Goal: Task Accomplishment & Management: Manage account settings

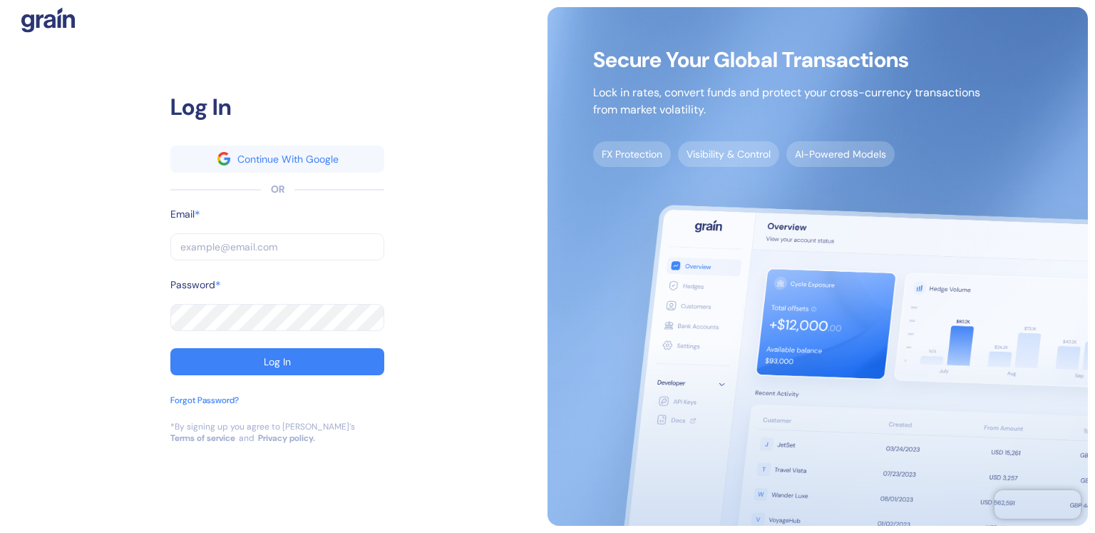
click at [267, 247] on input "text" at bounding box center [277, 246] width 214 height 27
type input "a"
type input "al"
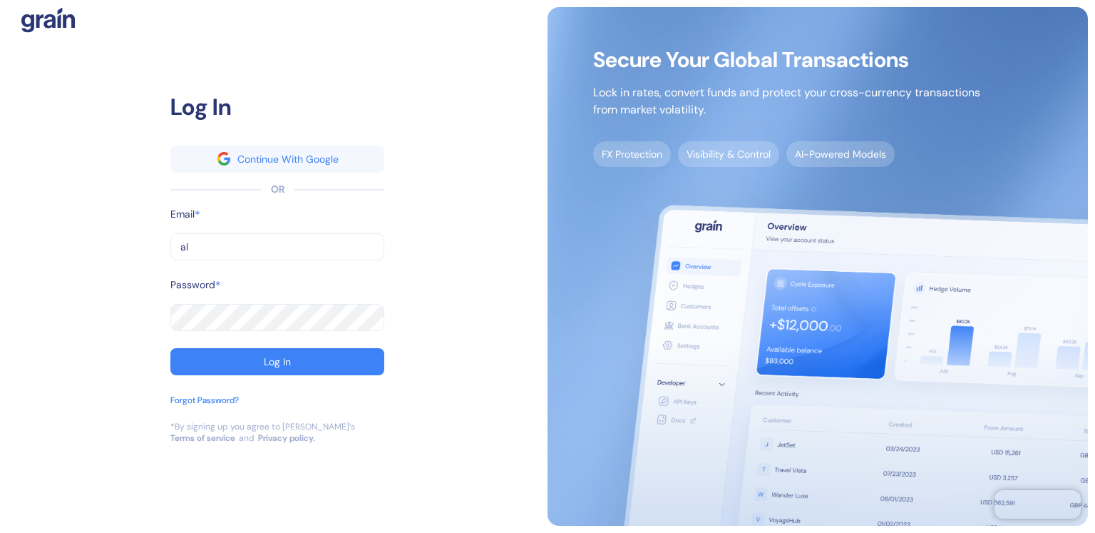
type input "ale"
type input "[PERSON_NAME]"
type input "alexa"
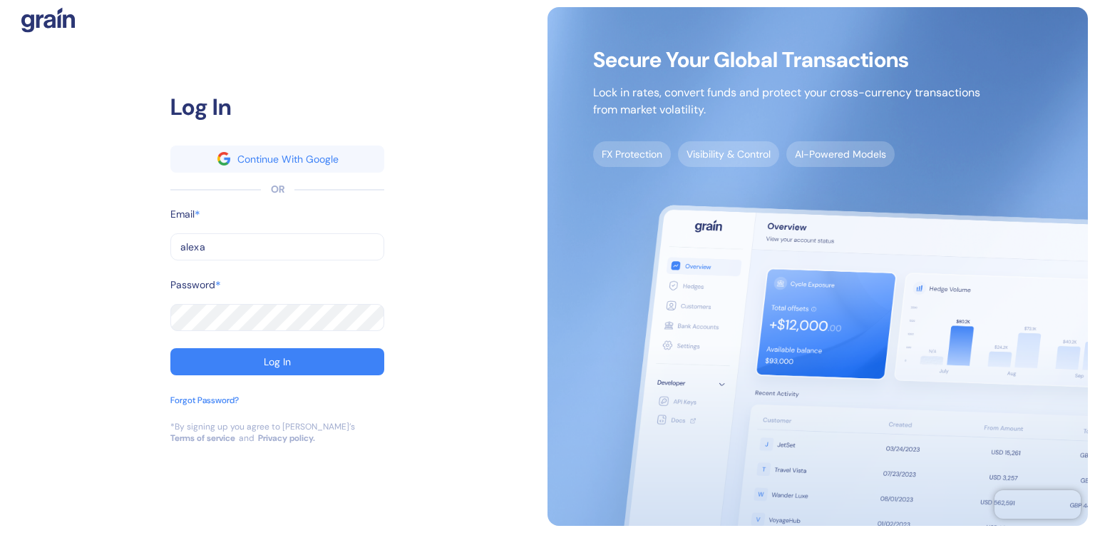
type input "alexa"
type input "[PERSON_NAME][EMAIL_ADDRESS][DOMAIN_NAME]"
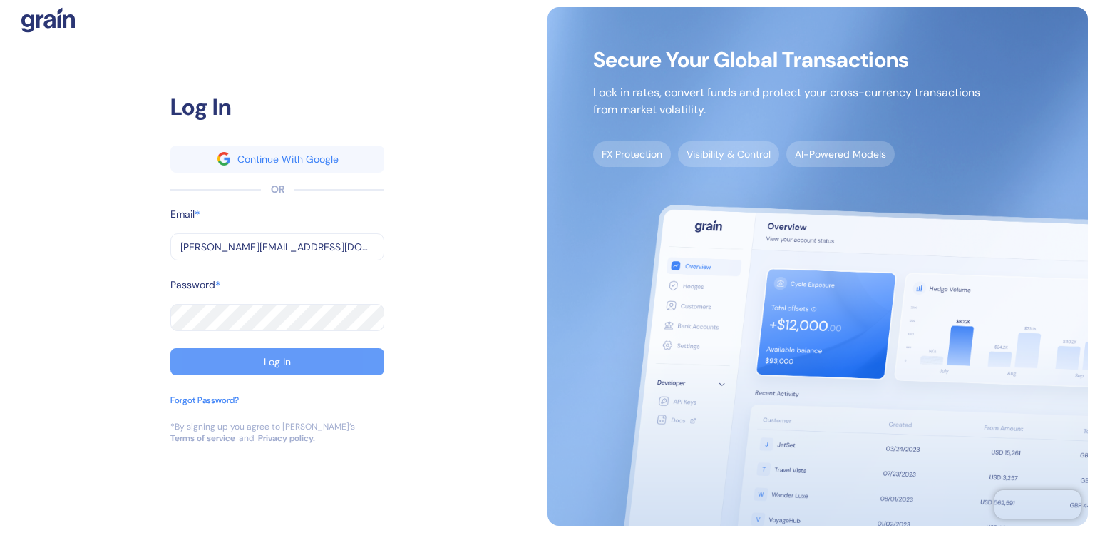
click at [276, 357] on div "Log In" at bounding box center [277, 362] width 27 height 10
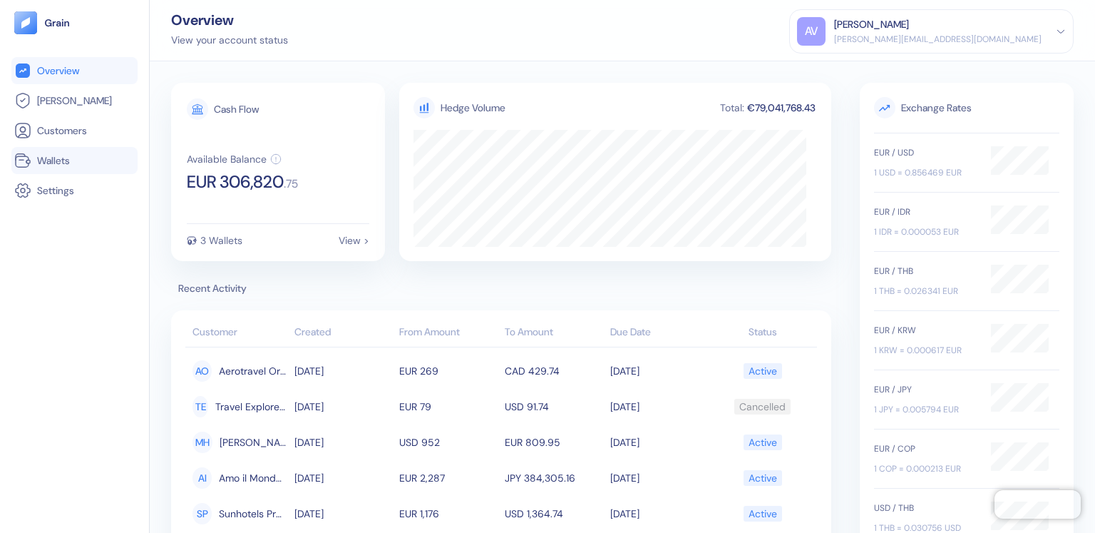
click at [64, 160] on span "Wallets" at bounding box center [53, 160] width 33 height 14
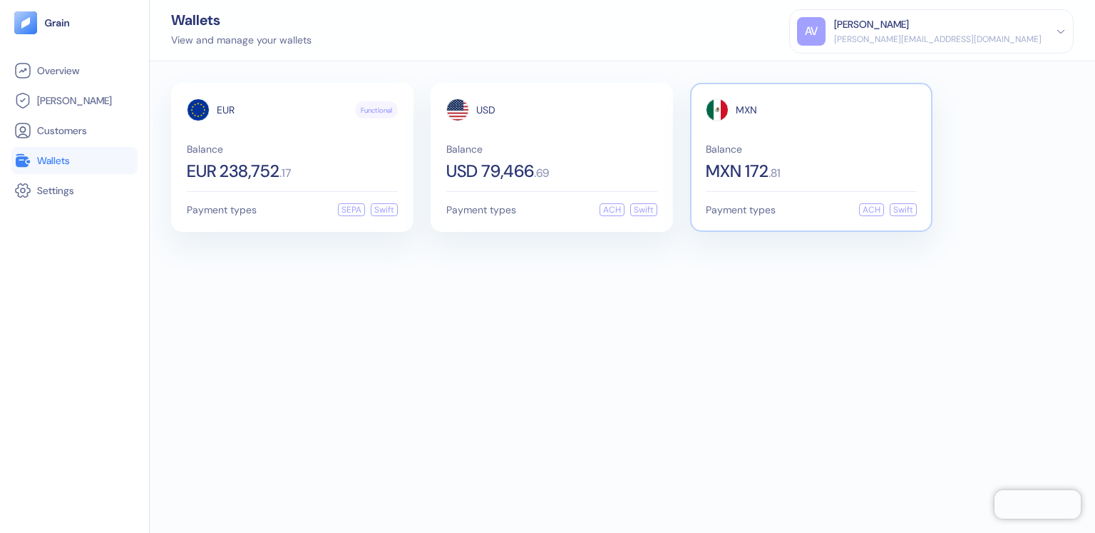
click at [742, 163] on span "MXN 172" at bounding box center [737, 171] width 63 height 17
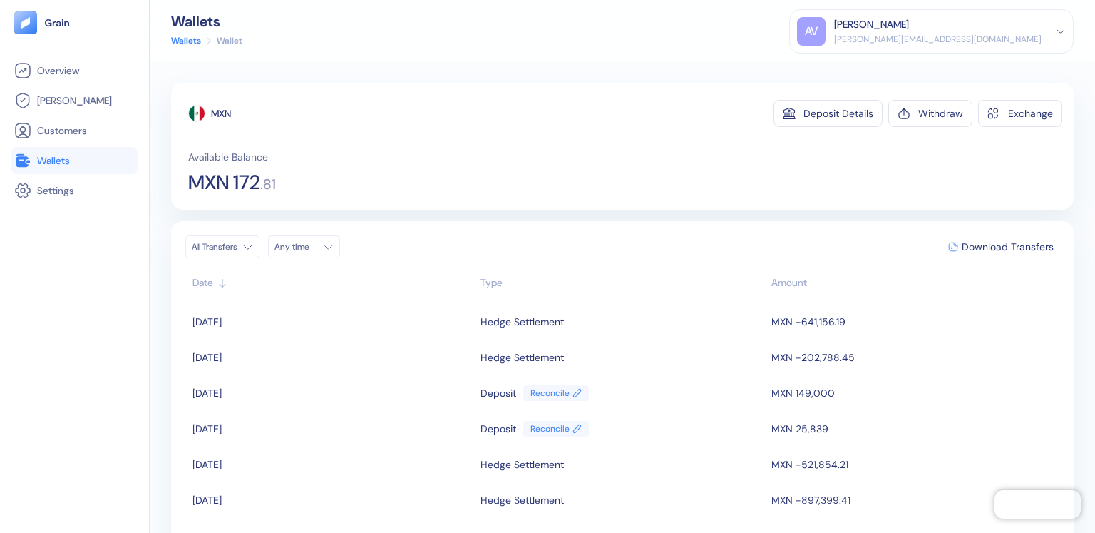
click at [249, 249] on html "Pingdom Check: App Online Overview [PERSON_NAME] Customers Wallets Settings Wal…" at bounding box center [547, 266] width 1095 height 533
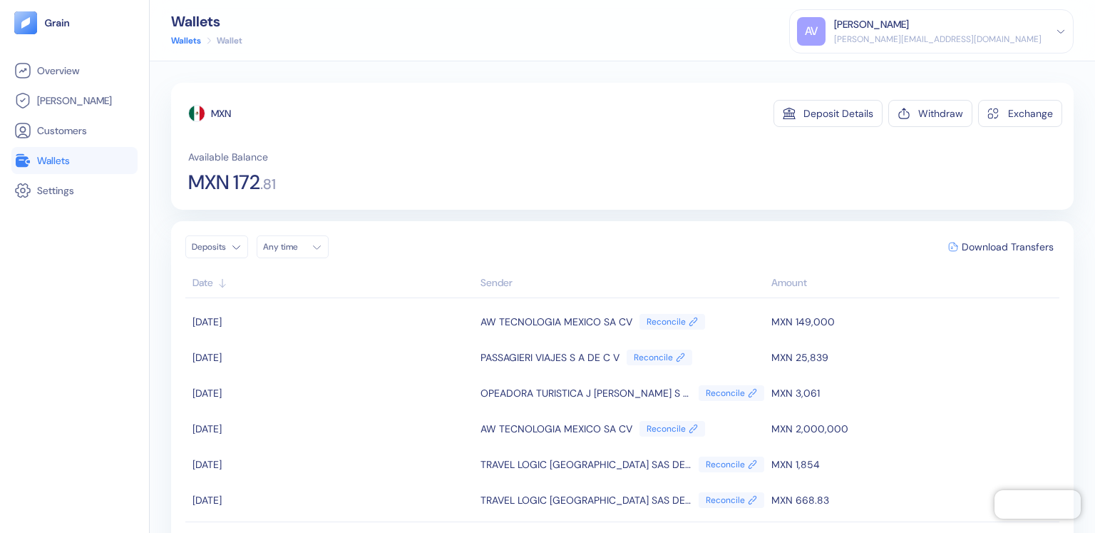
click at [1034, 36] on div "[PERSON_NAME][EMAIL_ADDRESS][DOMAIN_NAME]" at bounding box center [937, 39] width 207 height 13
click at [855, 75] on div "Sign Out" at bounding box center [835, 70] width 39 height 15
